Goal: Submit feedback/report problem

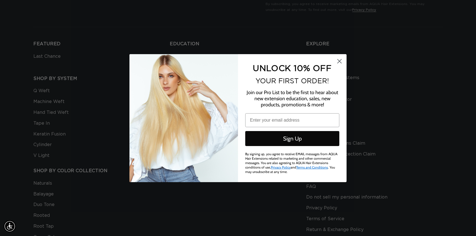
click at [340, 62] on circle "Close dialog" at bounding box center [339, 60] width 9 height 9
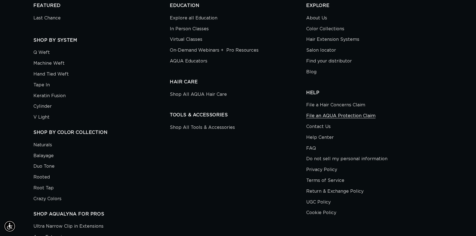
scroll to position [0, 436]
click at [337, 105] on link "File a Hair Concerns Claim" at bounding box center [335, 105] width 59 height 9
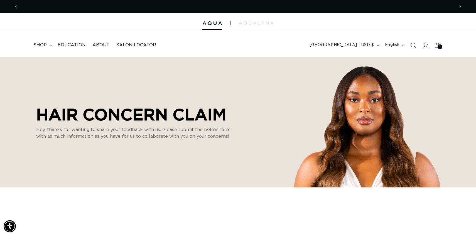
scroll to position [0, 436]
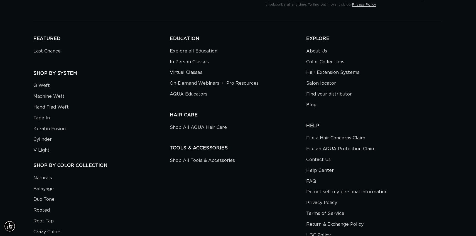
scroll to position [1872, 0]
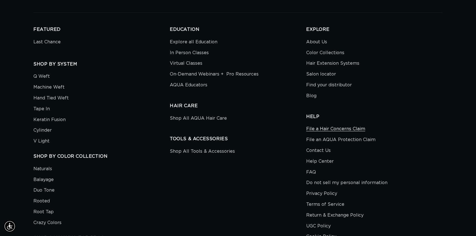
click at [321, 129] on link "File a Hair Concerns Claim" at bounding box center [335, 129] width 59 height 9
